Goal: Information Seeking & Learning: Learn about a topic

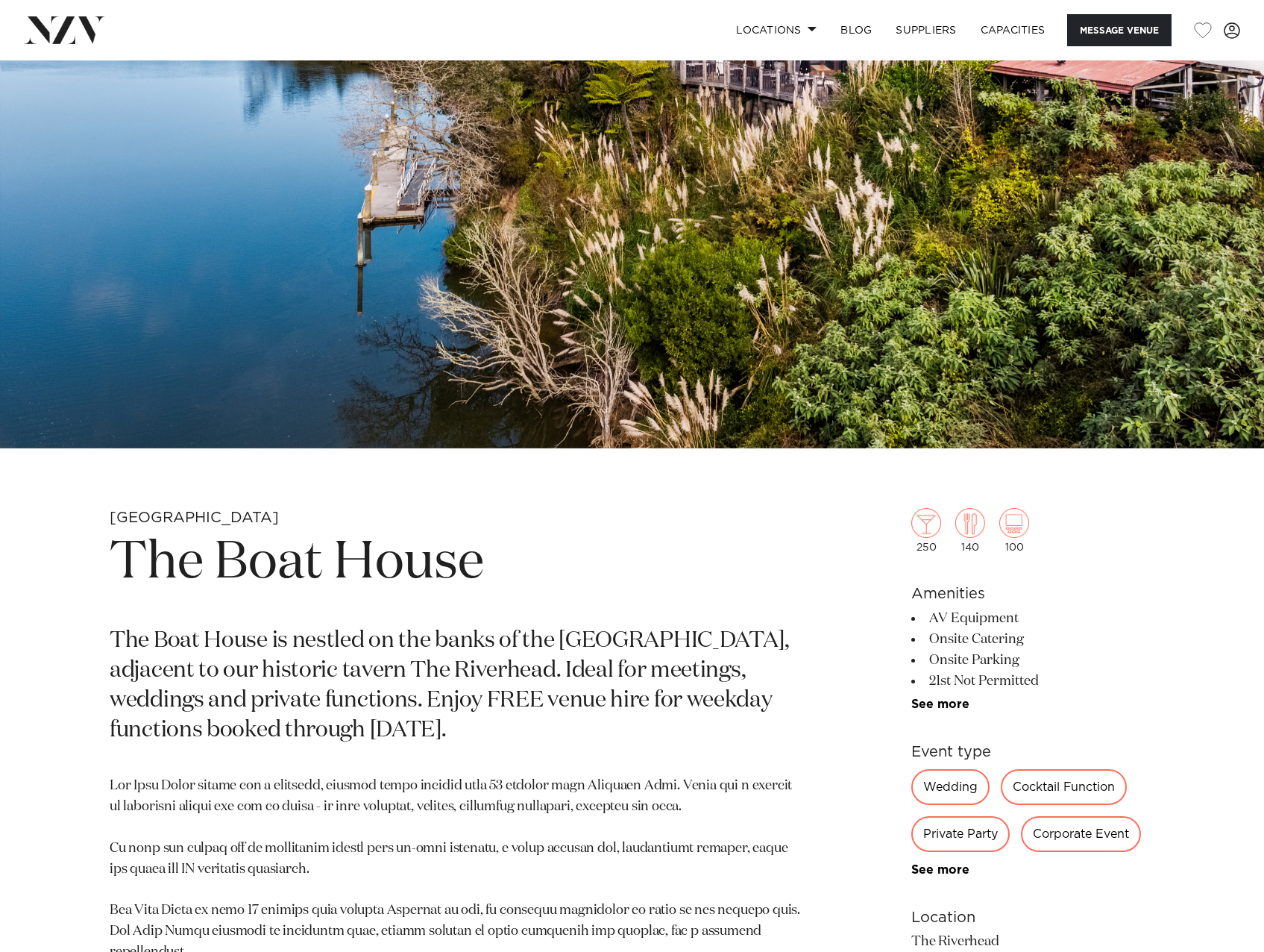
scroll to position [223, 0]
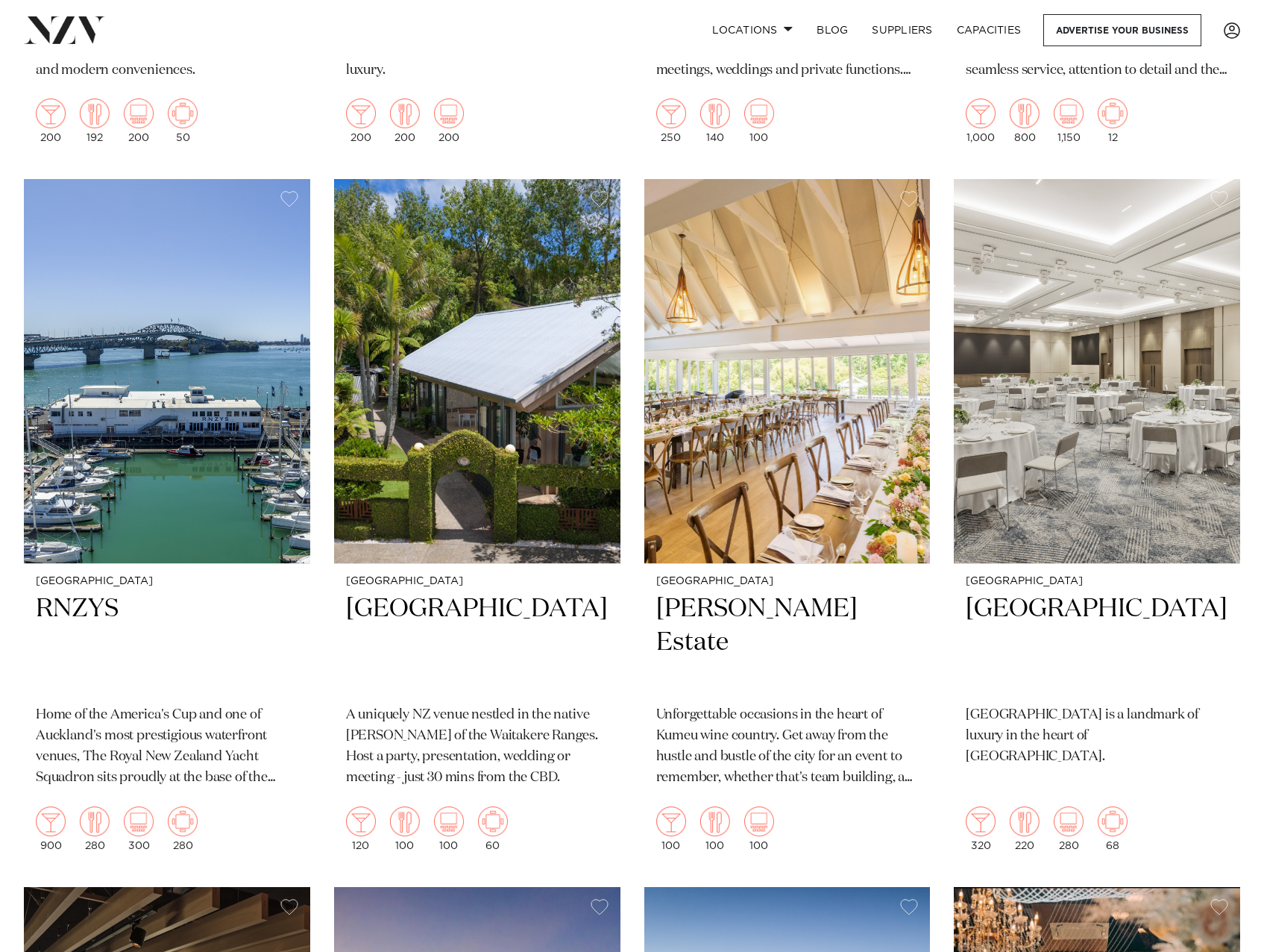
scroll to position [1940, 0]
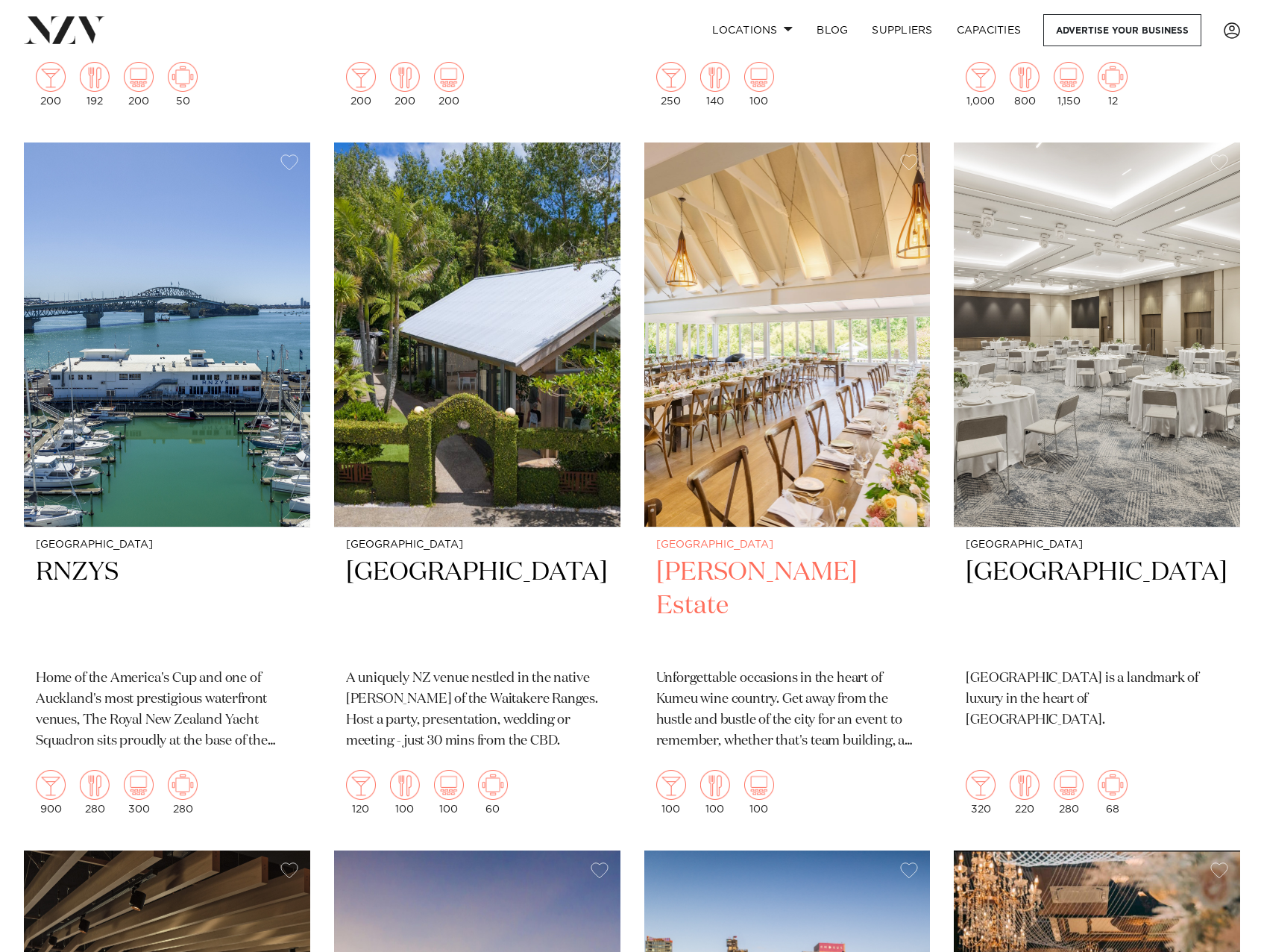
click at [799, 364] on img at bounding box center [788, 334] width 287 height 384
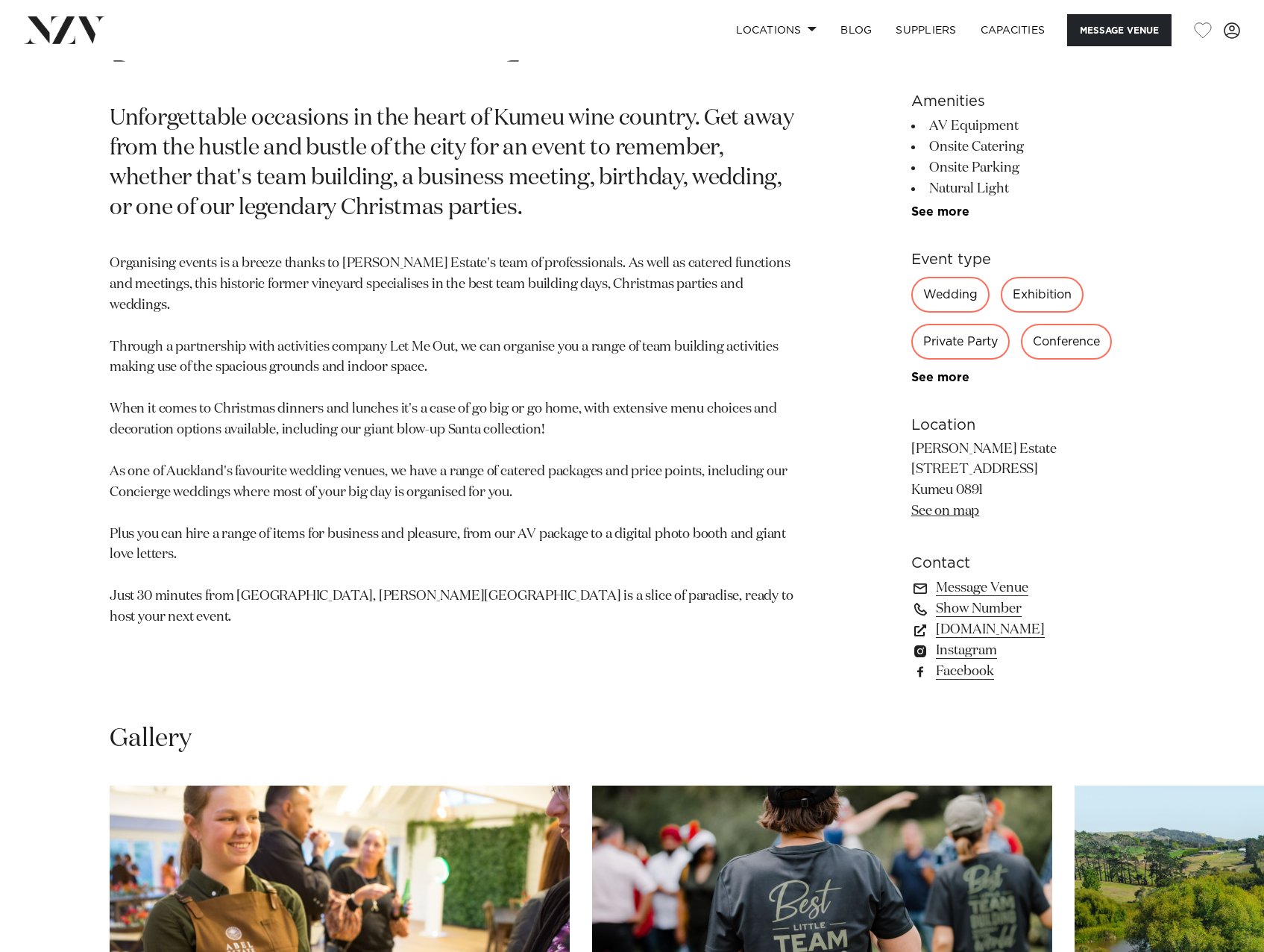
scroll to position [821, 0]
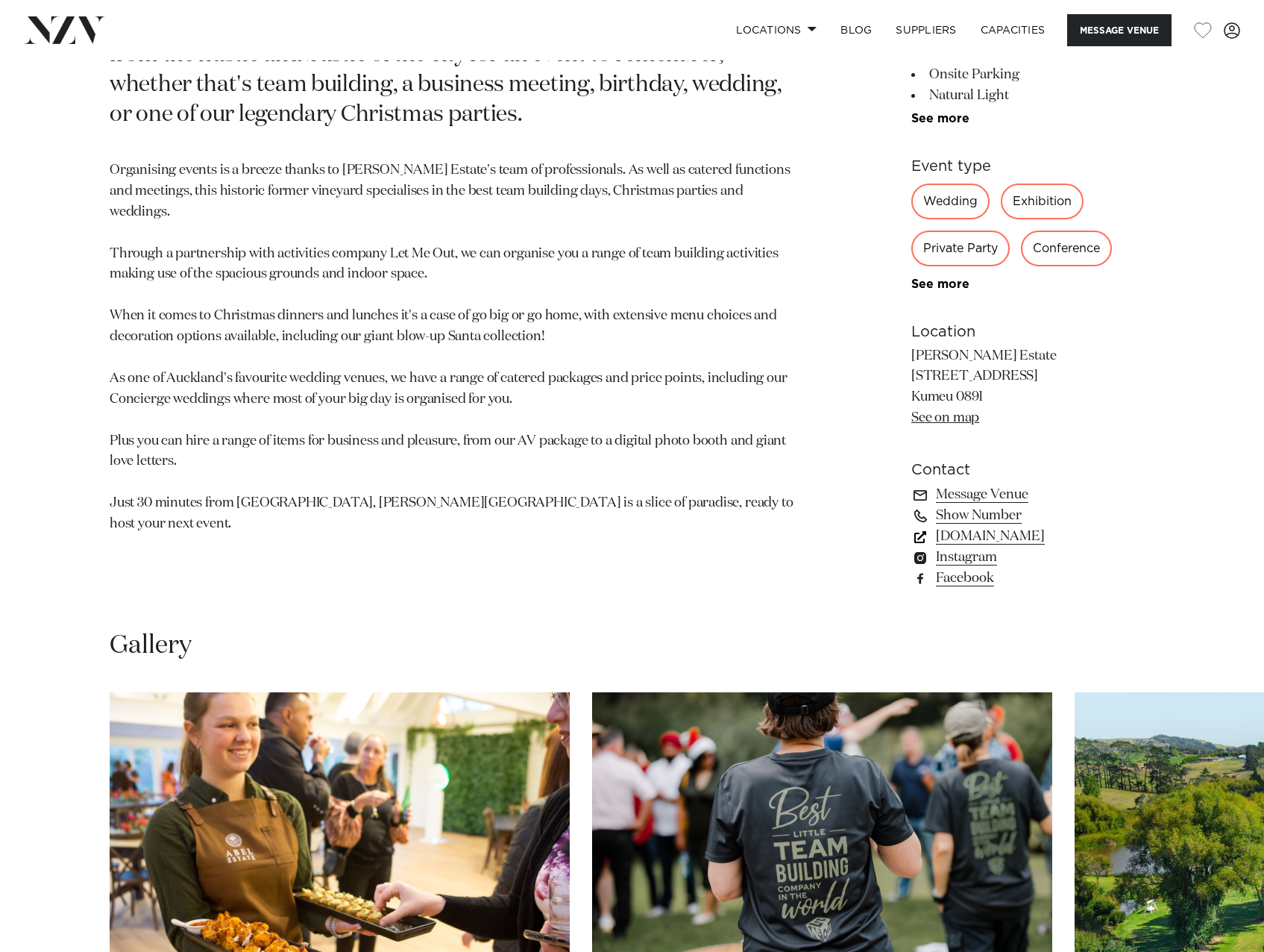
click at [1036, 534] on link "simplyevents.co.nz" at bounding box center [1032, 537] width 243 height 21
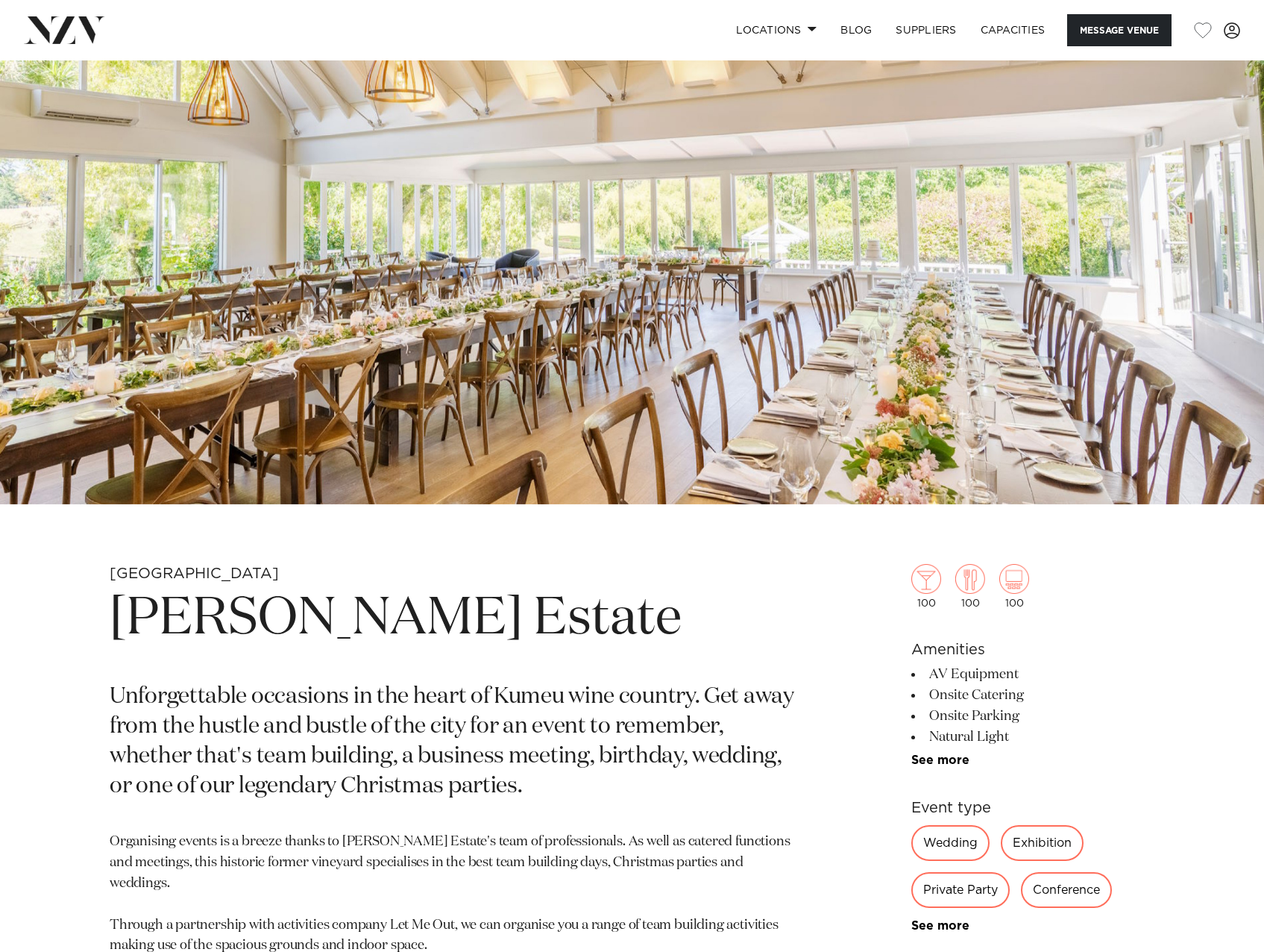
scroll to position [0, 0]
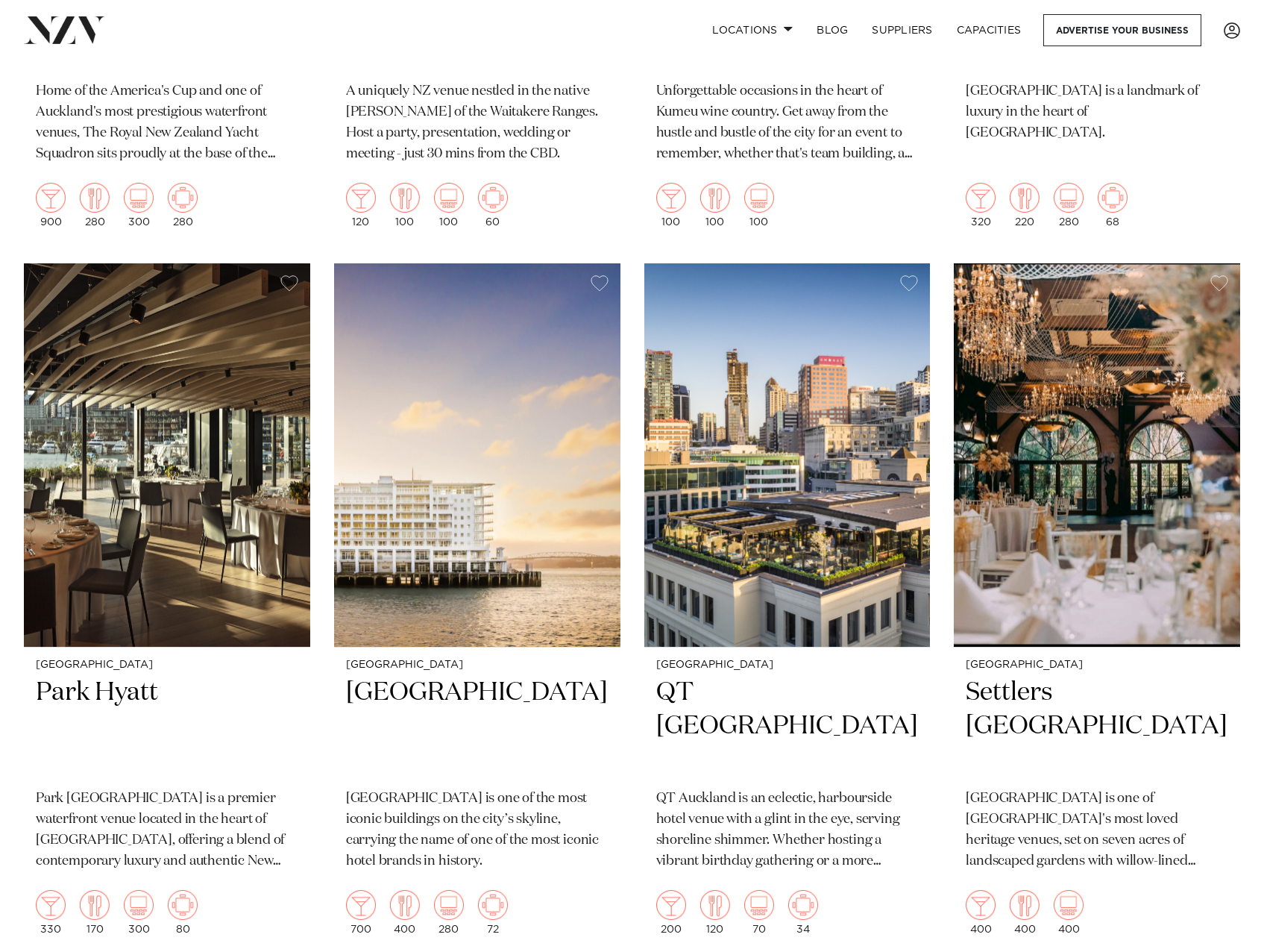
scroll to position [2536, 0]
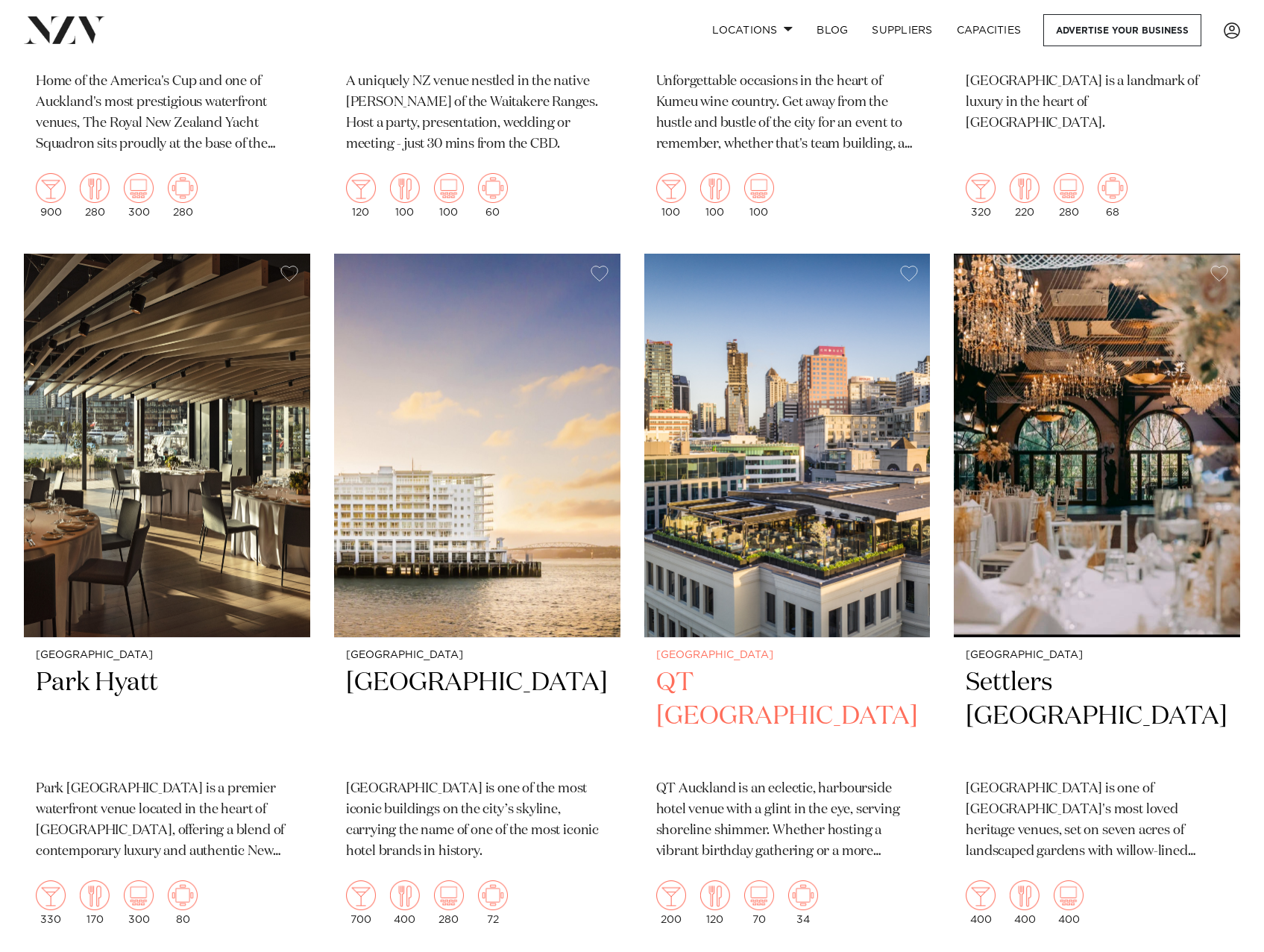
click at [778, 666] on h2 "QT [GEOGRAPHIC_DATA]" at bounding box center [788, 716] width 262 height 101
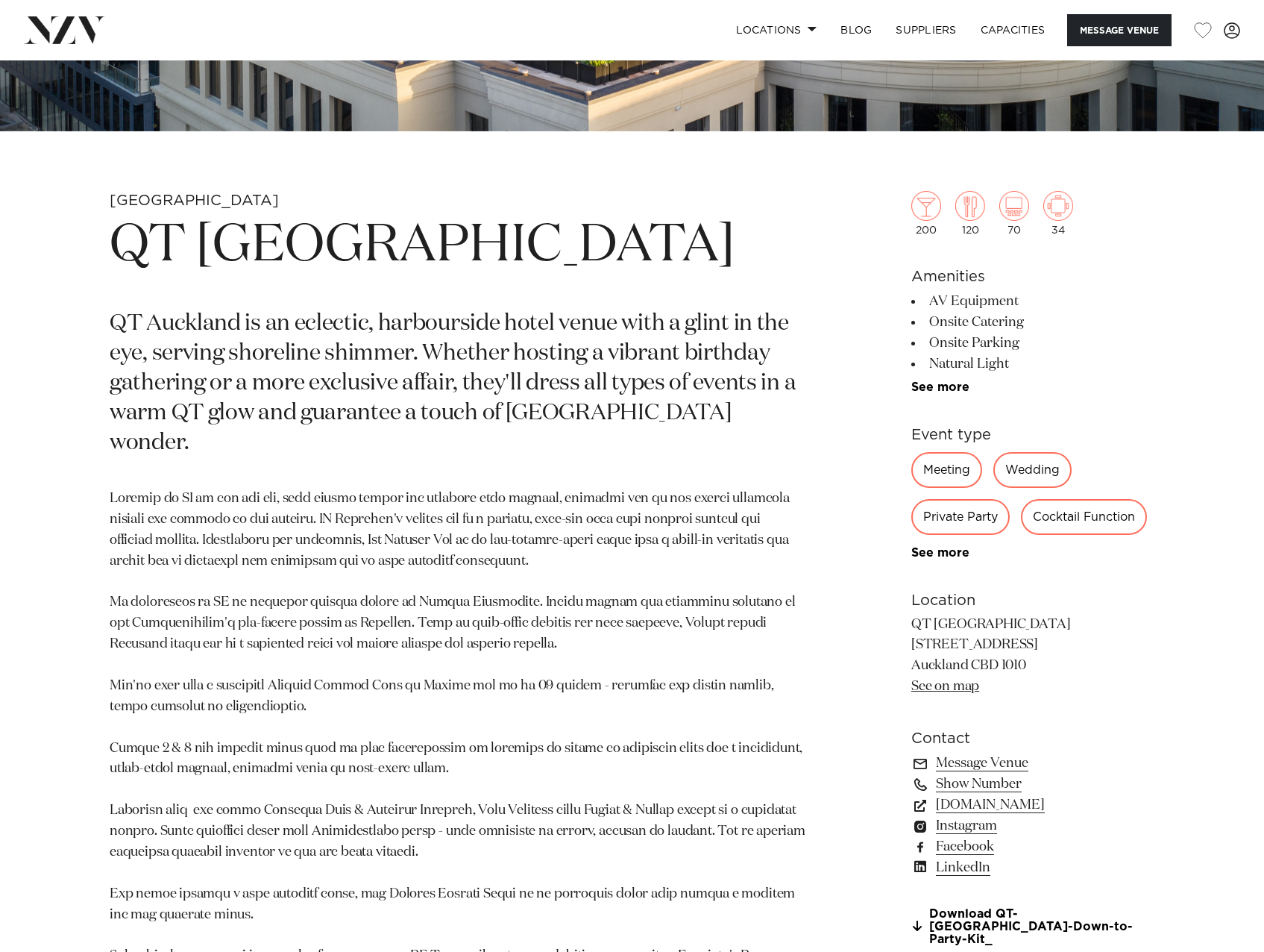
scroll to position [597, 0]
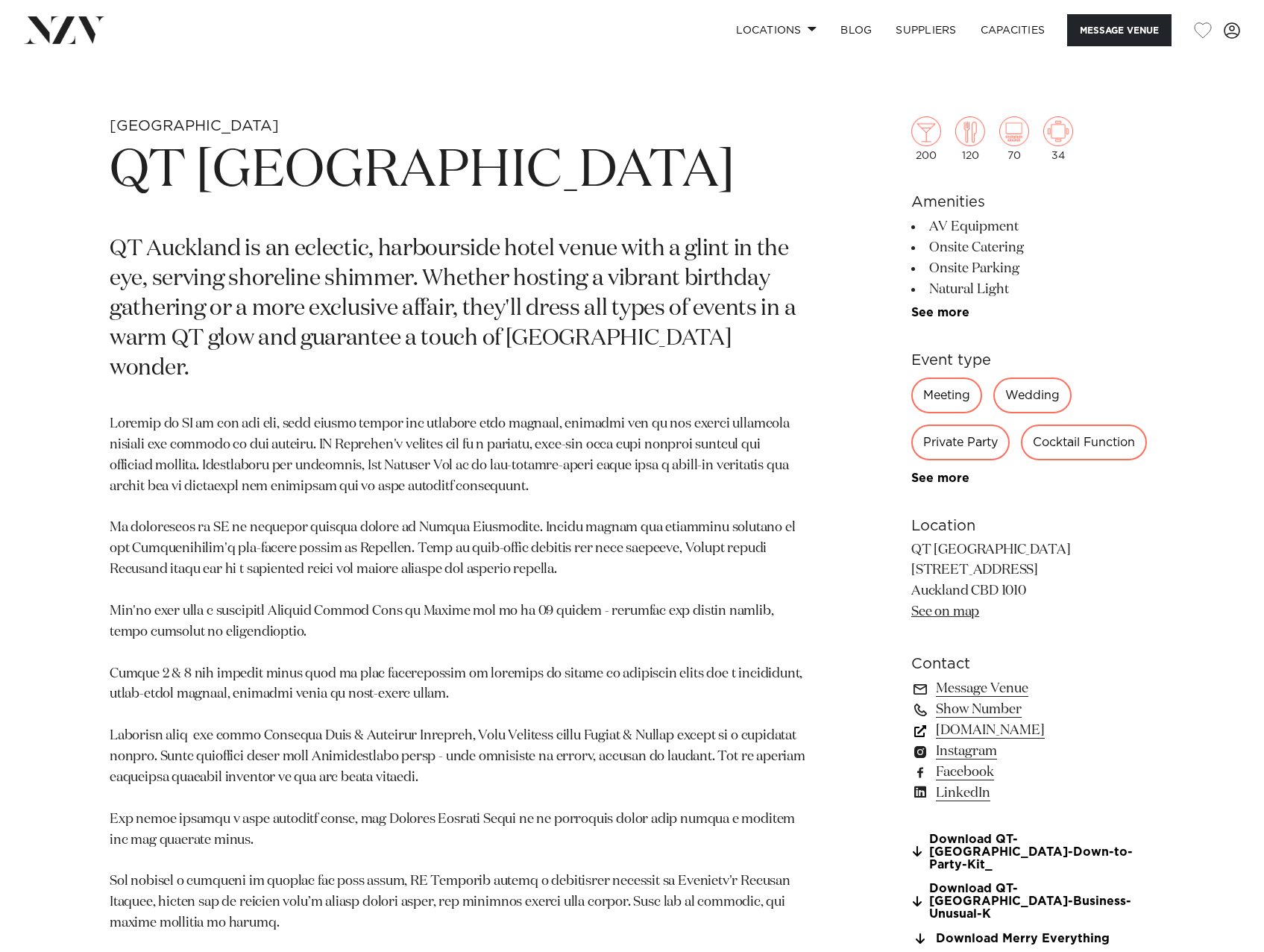
click at [1018, 731] on link "[DOMAIN_NAME]" at bounding box center [1032, 730] width 243 height 21
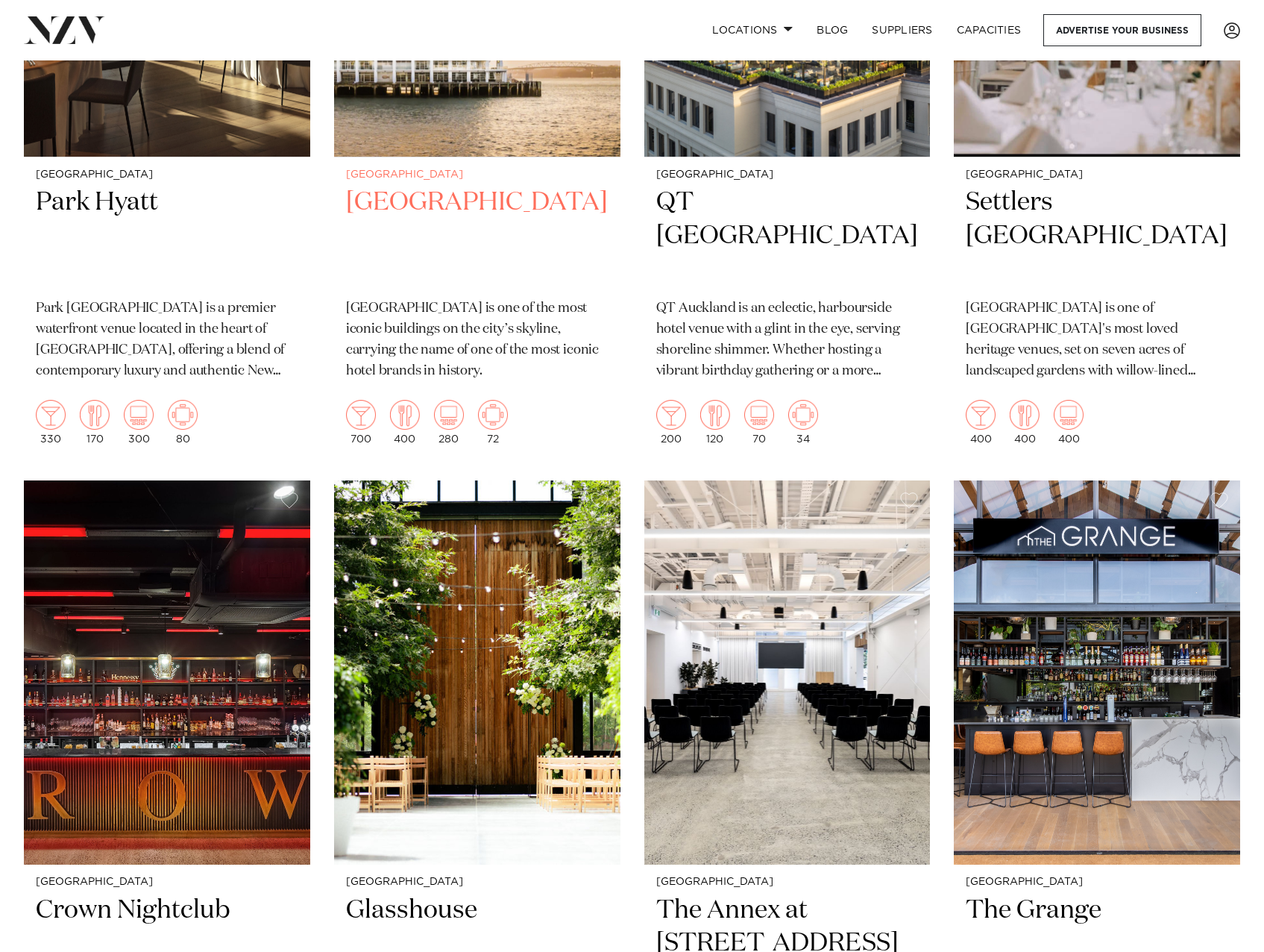
scroll to position [3282, 0]
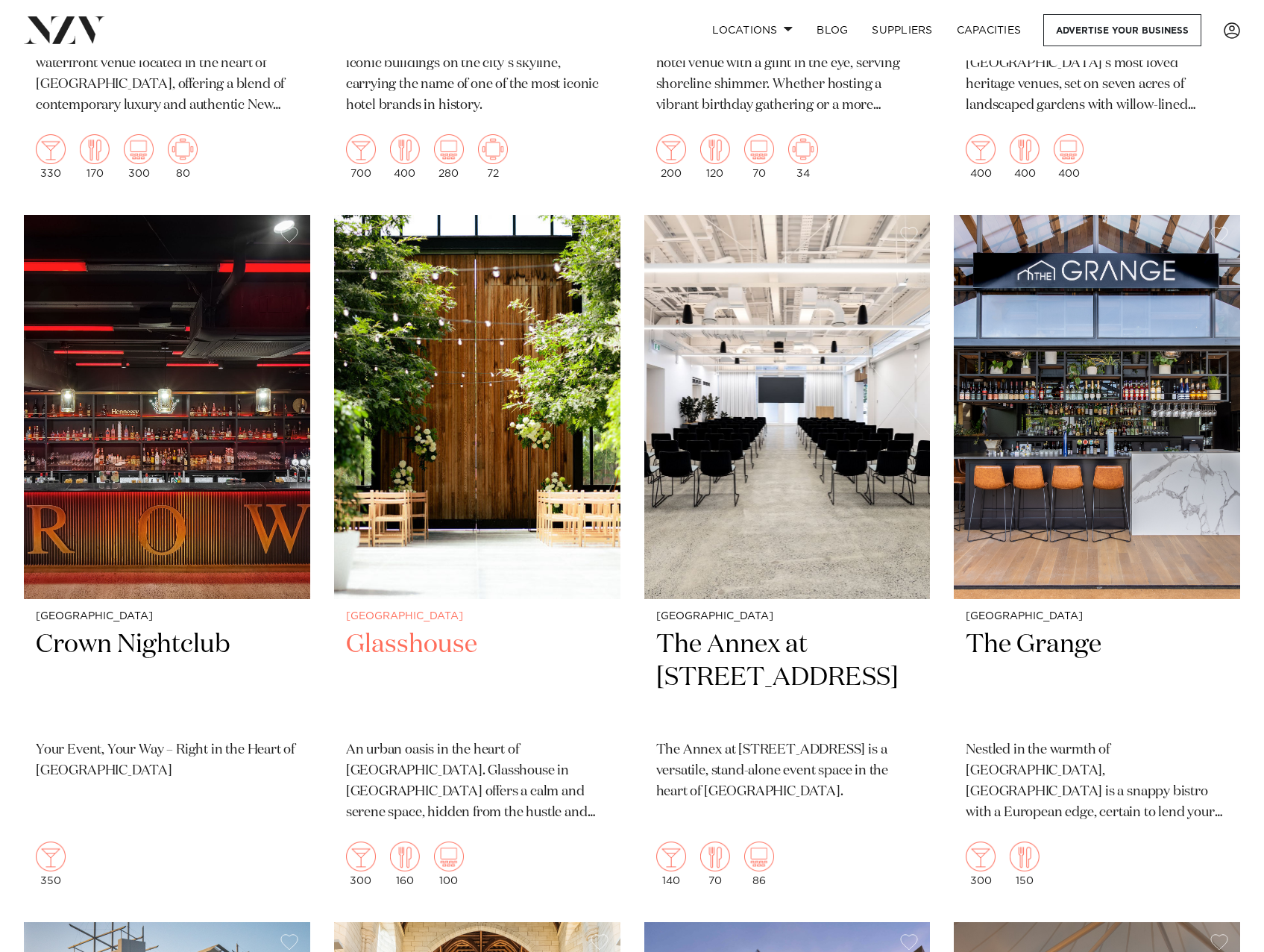
click at [435, 740] on p "An urban oasis in the heart of Auckland city. Glasshouse in Morningside offers …" at bounding box center [477, 782] width 262 height 84
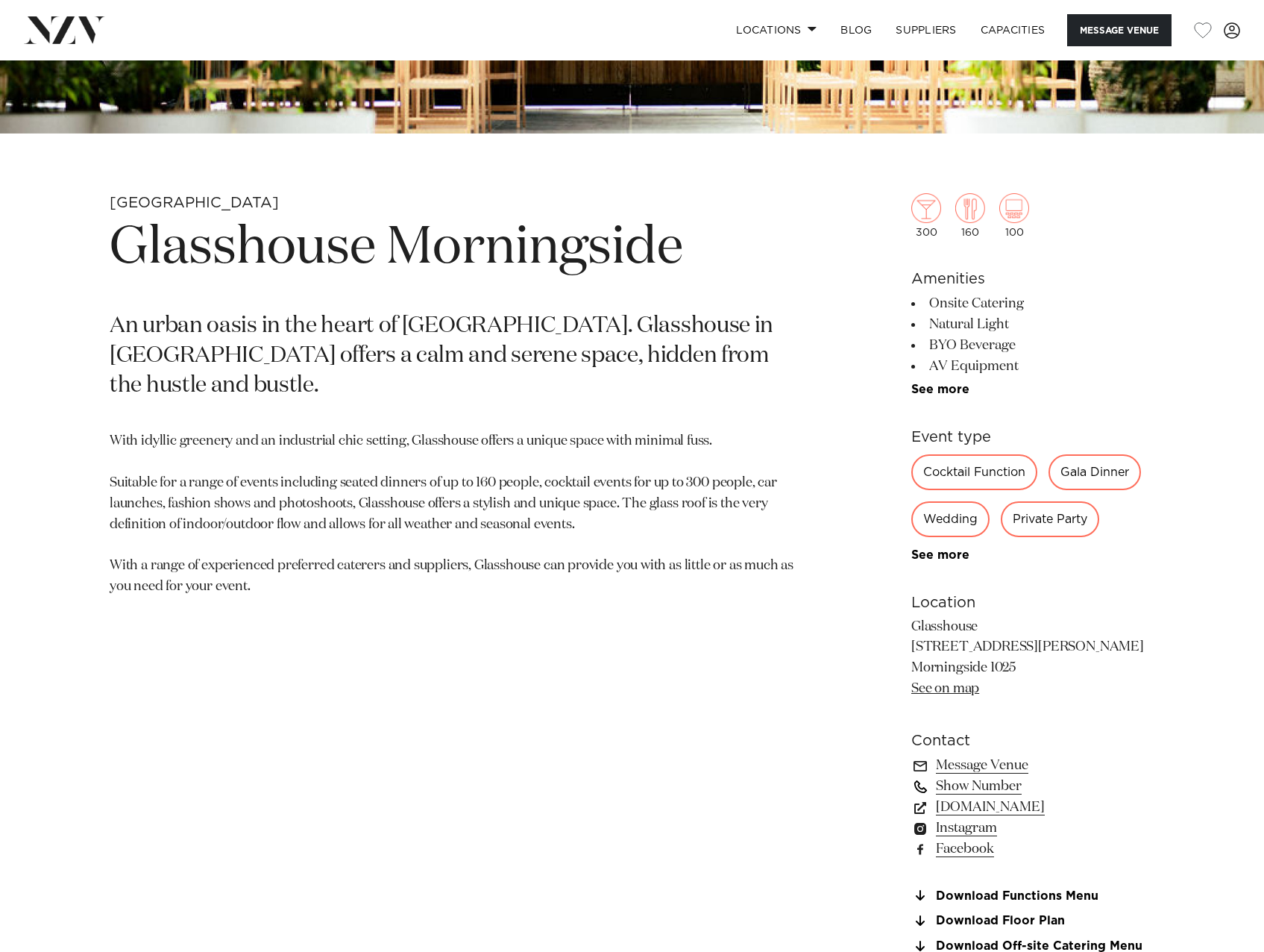
scroll to position [522, 0]
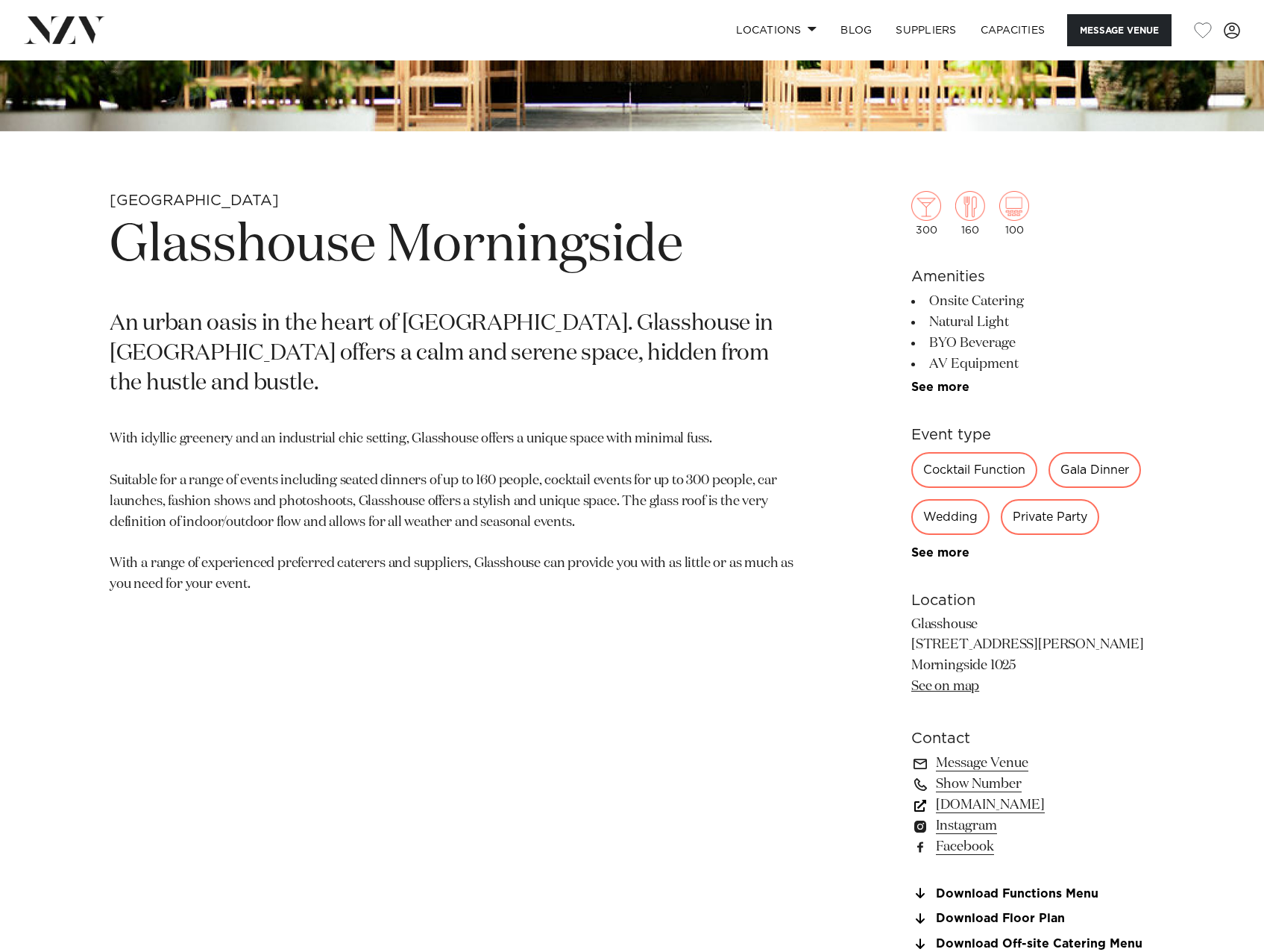
click at [1029, 807] on link "glasshouse.net.nz" at bounding box center [1032, 805] width 243 height 21
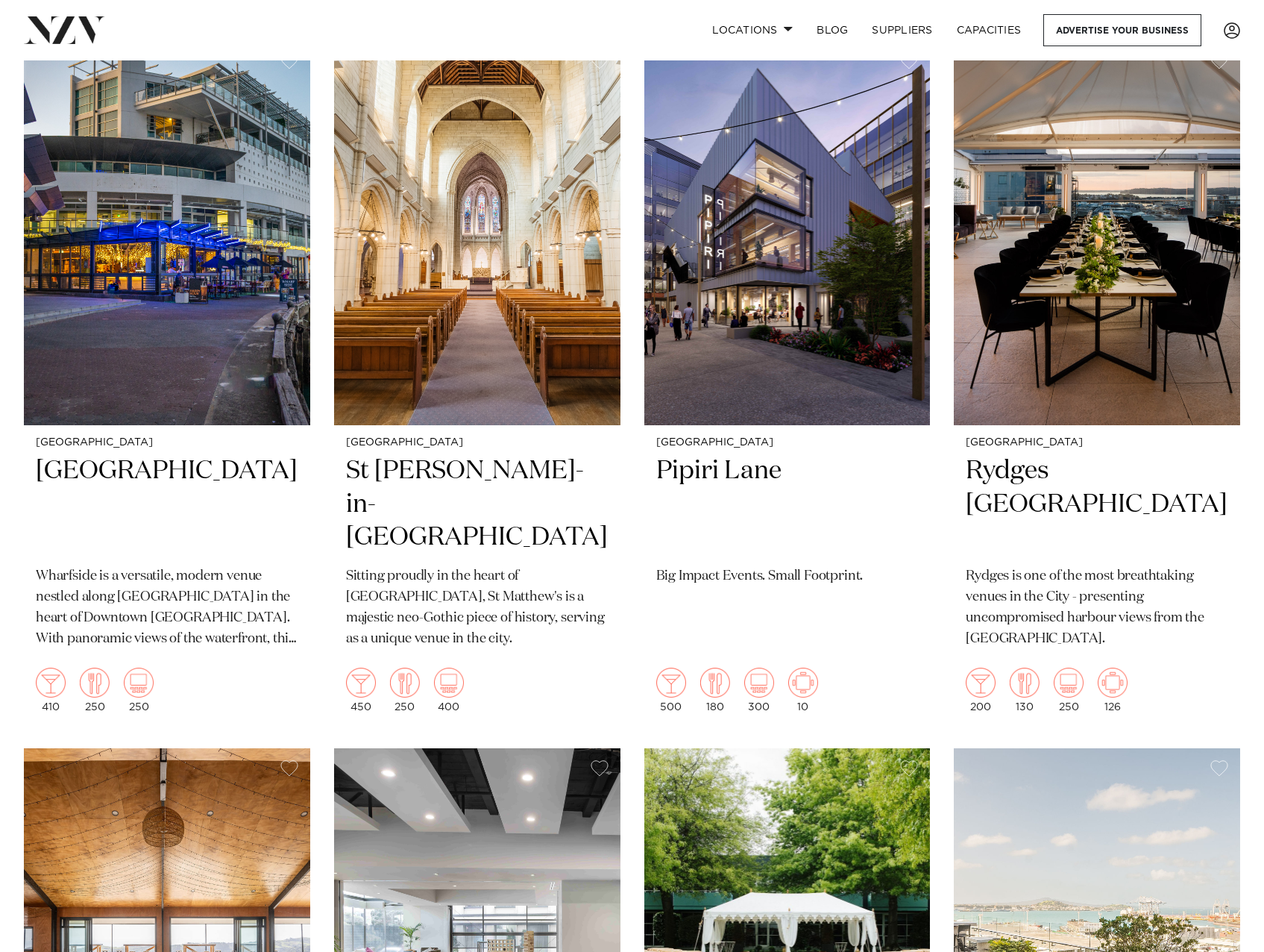
scroll to position [4178, 0]
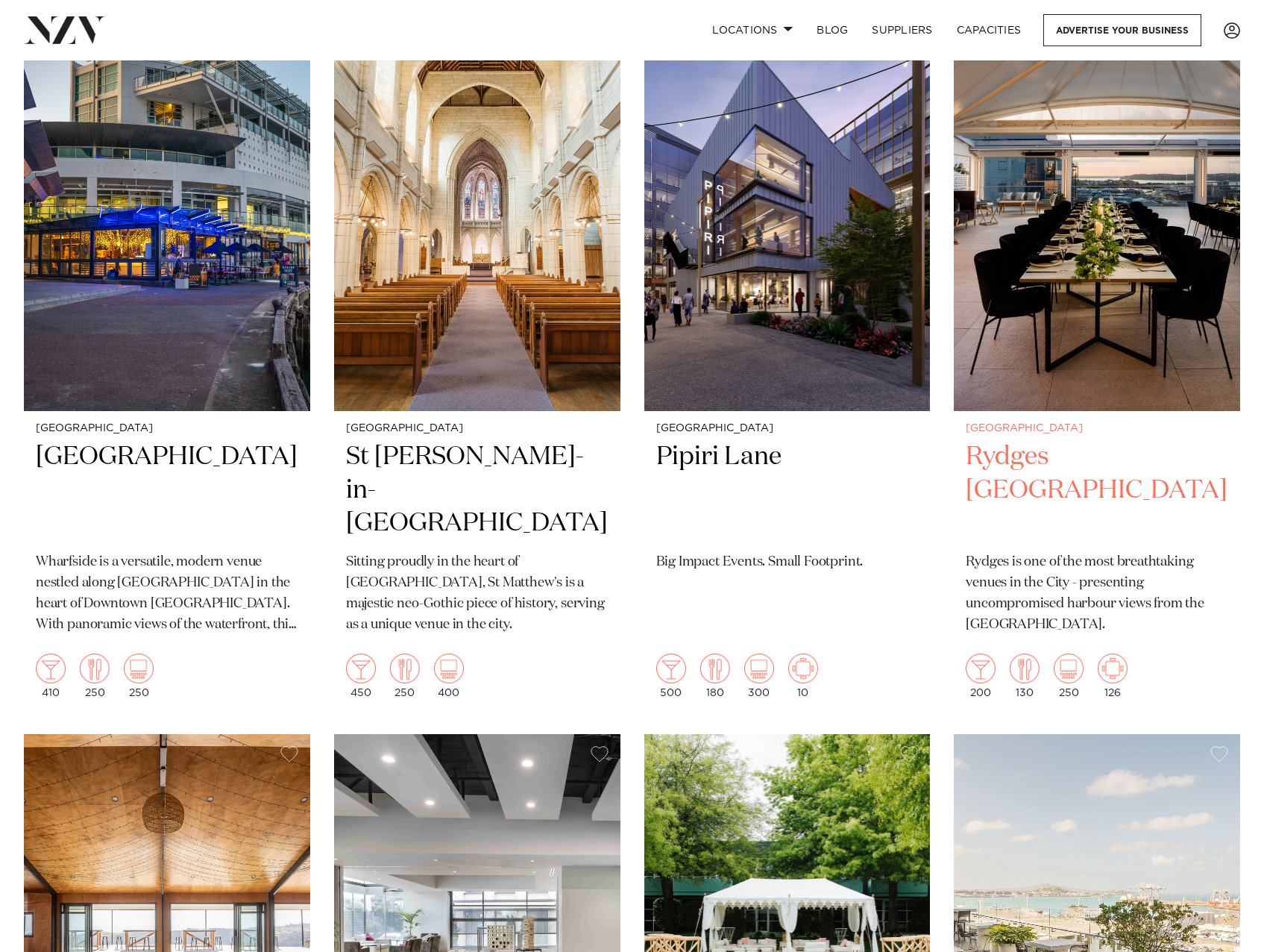
click at [1063, 440] on h2 "Rydges Auckland" at bounding box center [1097, 490] width 262 height 101
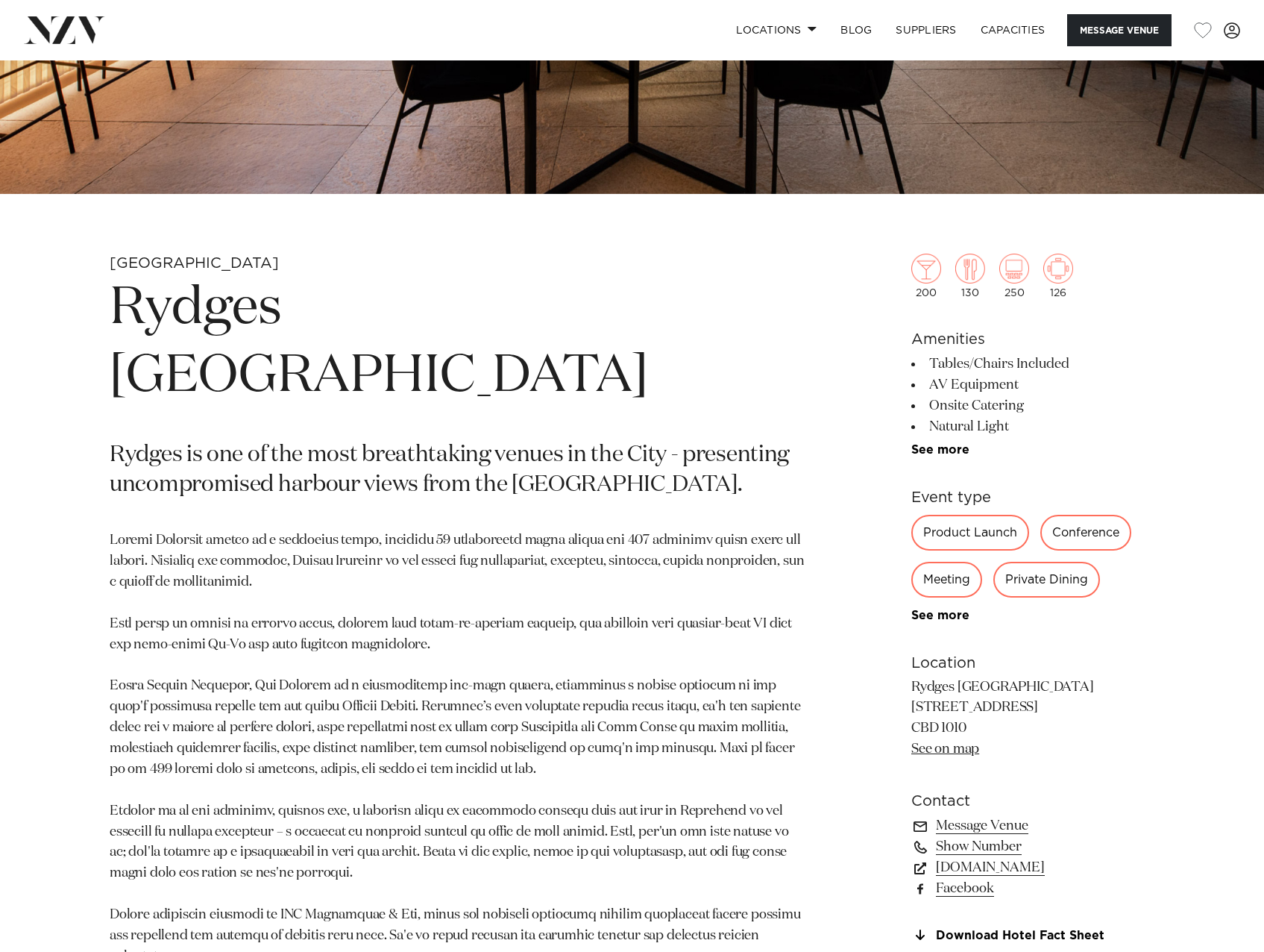
scroll to position [522, 0]
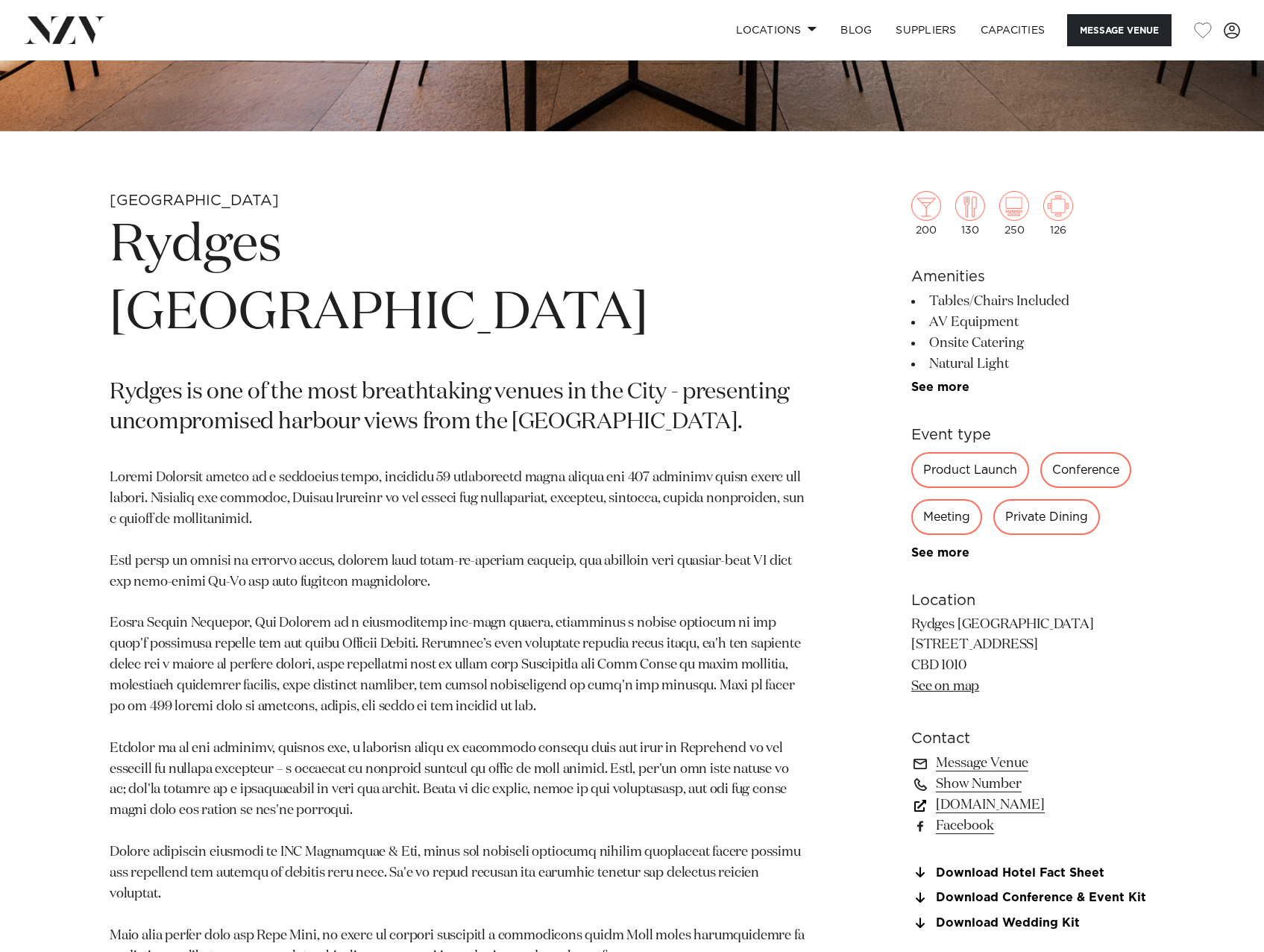
click at [1018, 806] on link "www.rydges.com" at bounding box center [1032, 805] width 243 height 21
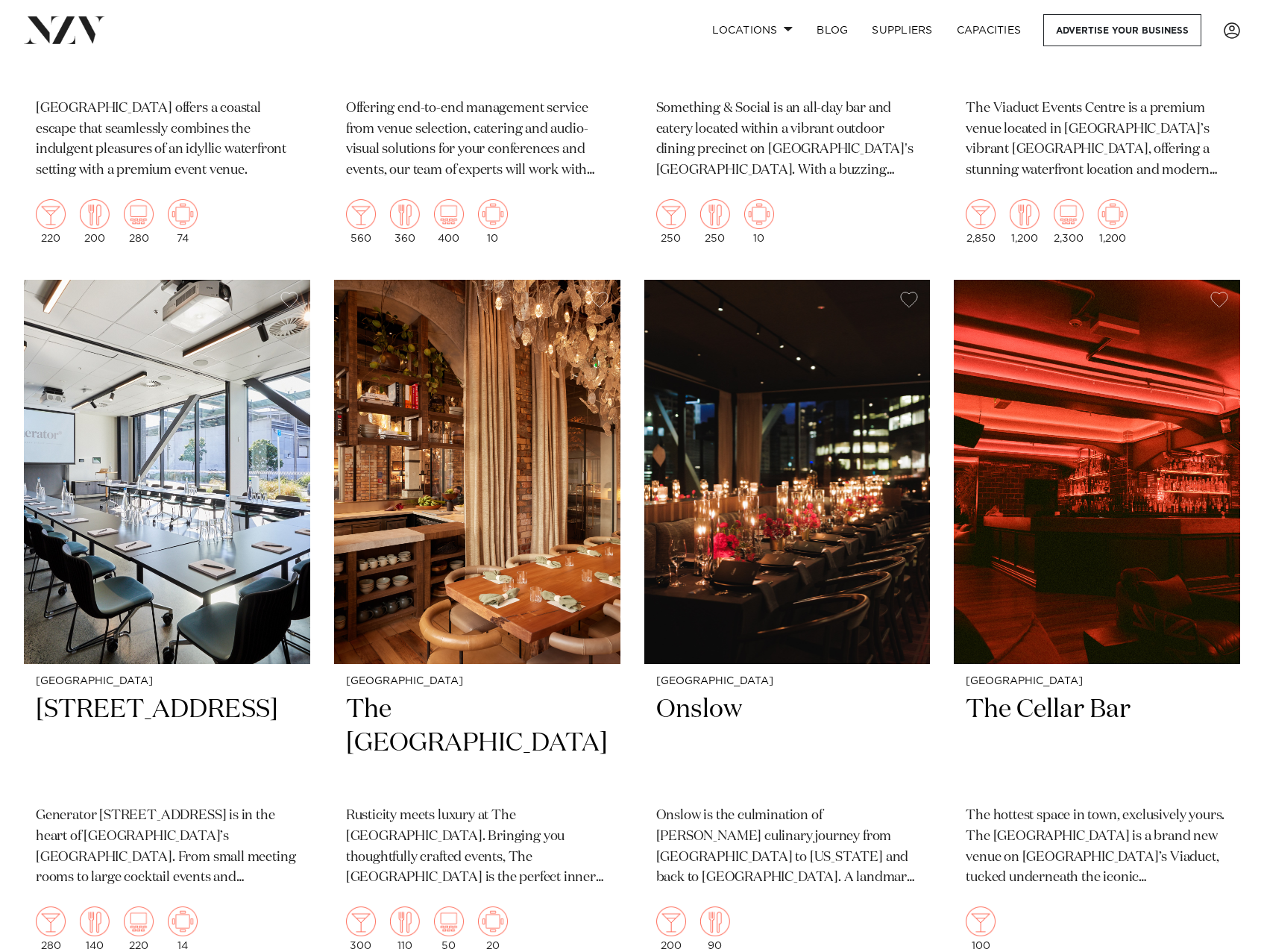
scroll to position [6788, 0]
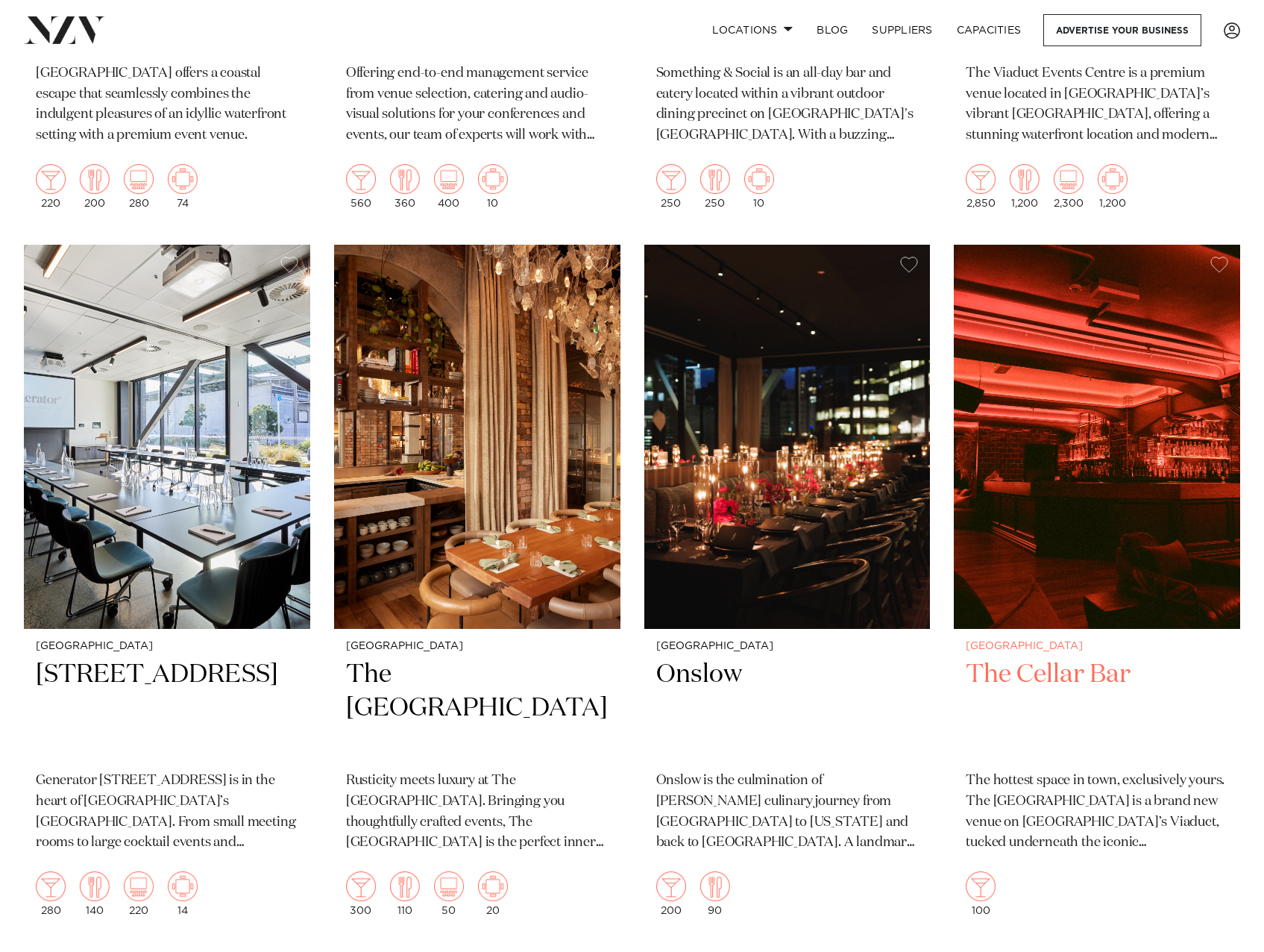
click at [1061, 660] on h2 "The Cellar Bar" at bounding box center [1097, 708] width 262 height 101
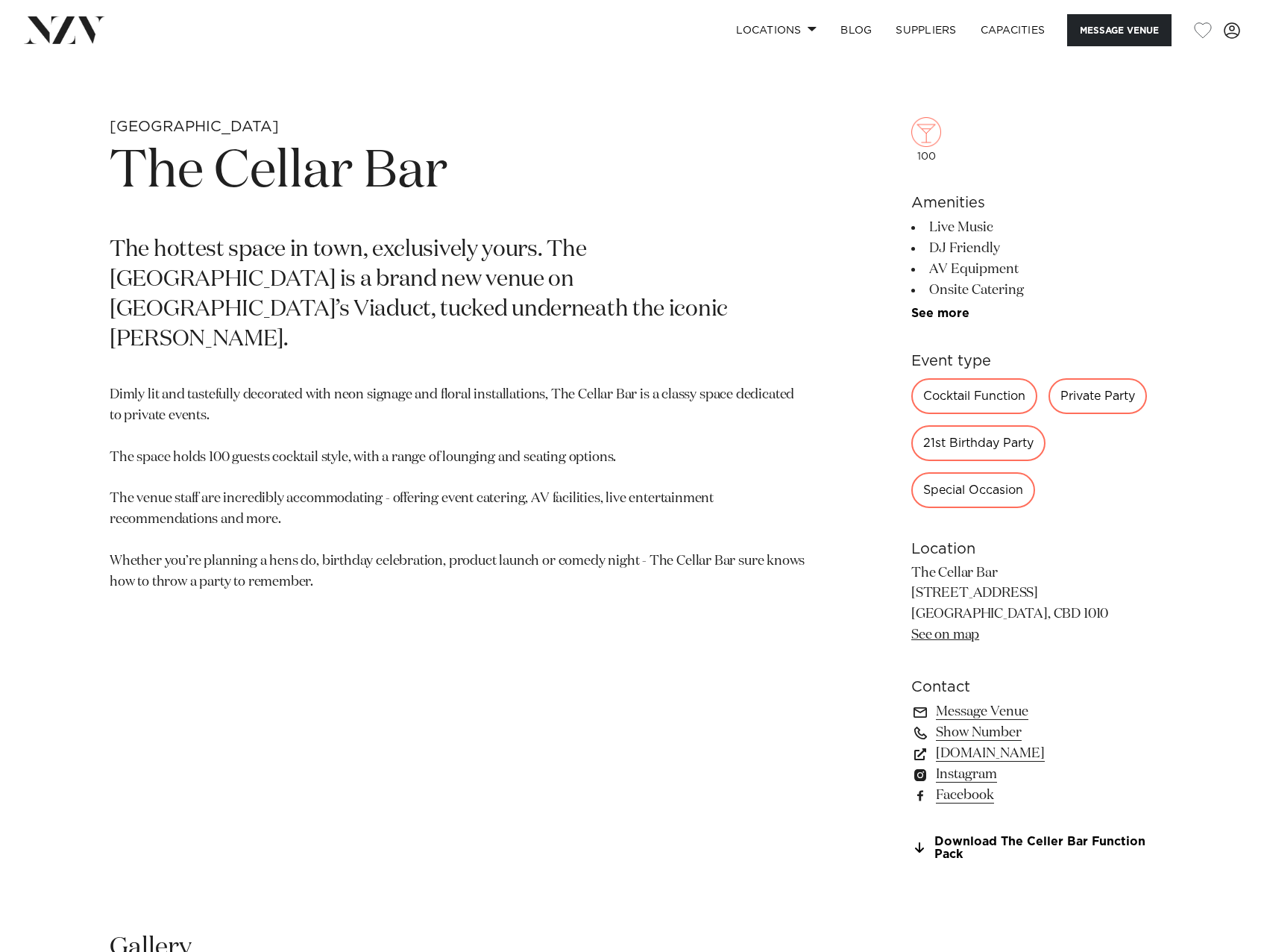
scroll to position [597, 0]
click at [1004, 752] on link "goodspiritshospitality.co.nz" at bounding box center [1032, 752] width 243 height 21
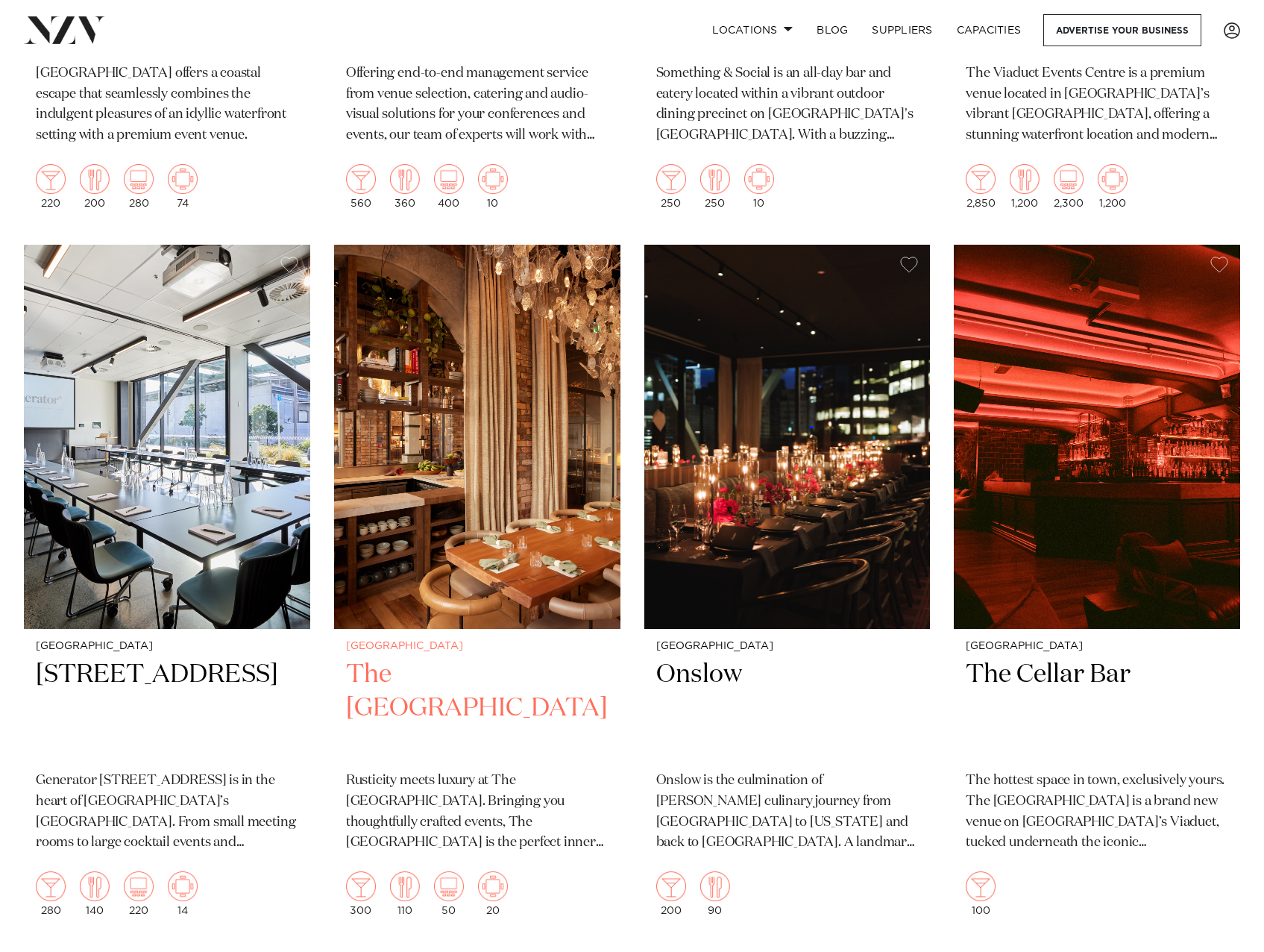
click at [464, 658] on h2 "The [GEOGRAPHIC_DATA]" at bounding box center [477, 708] width 262 height 101
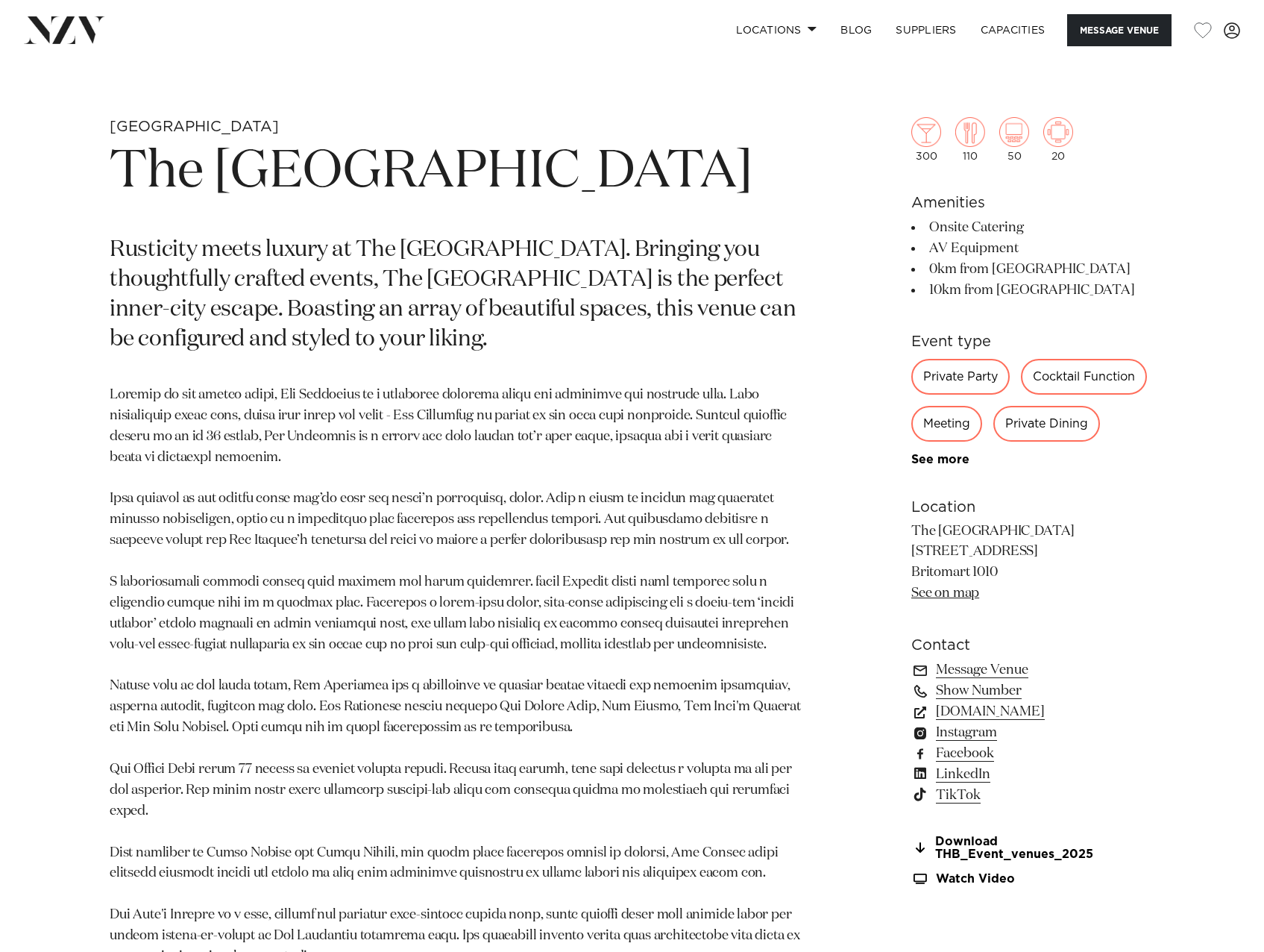
scroll to position [597, 0]
click at [1017, 711] on link "[DOMAIN_NAME]" at bounding box center [1032, 711] width 243 height 21
